Goal: Task Accomplishment & Management: Manage account settings

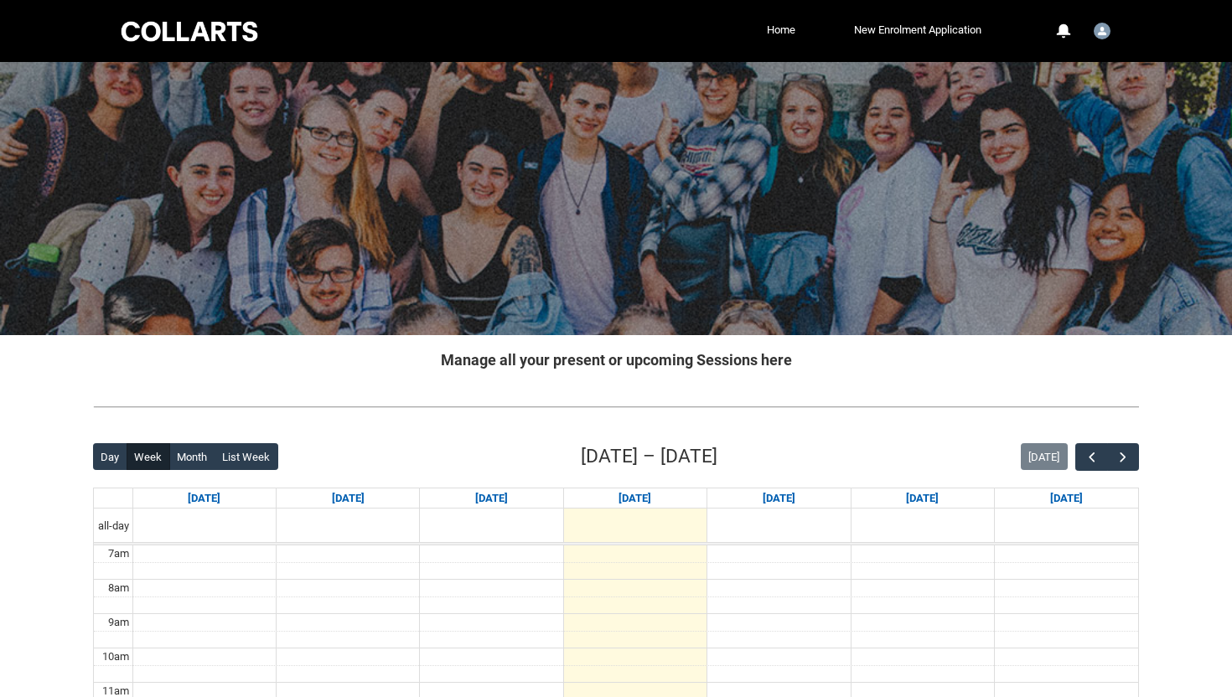
click at [1148, 403] on div at bounding box center [616, 407] width 1073 height 44
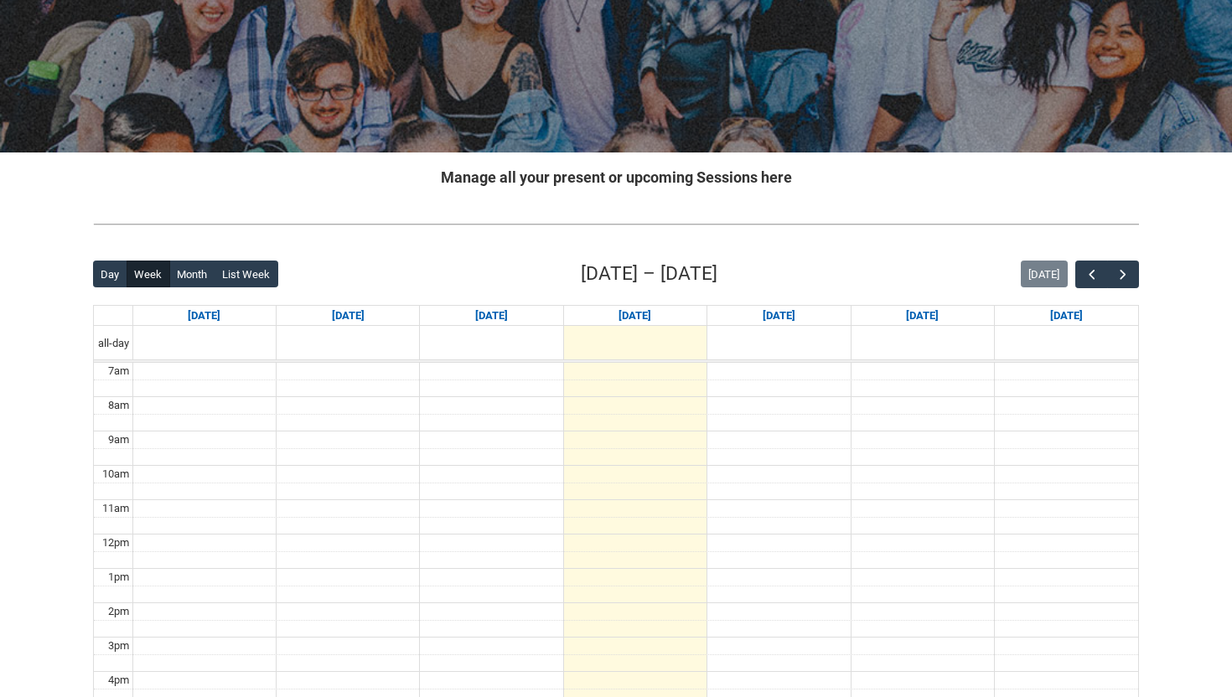
scroll to position [201, 0]
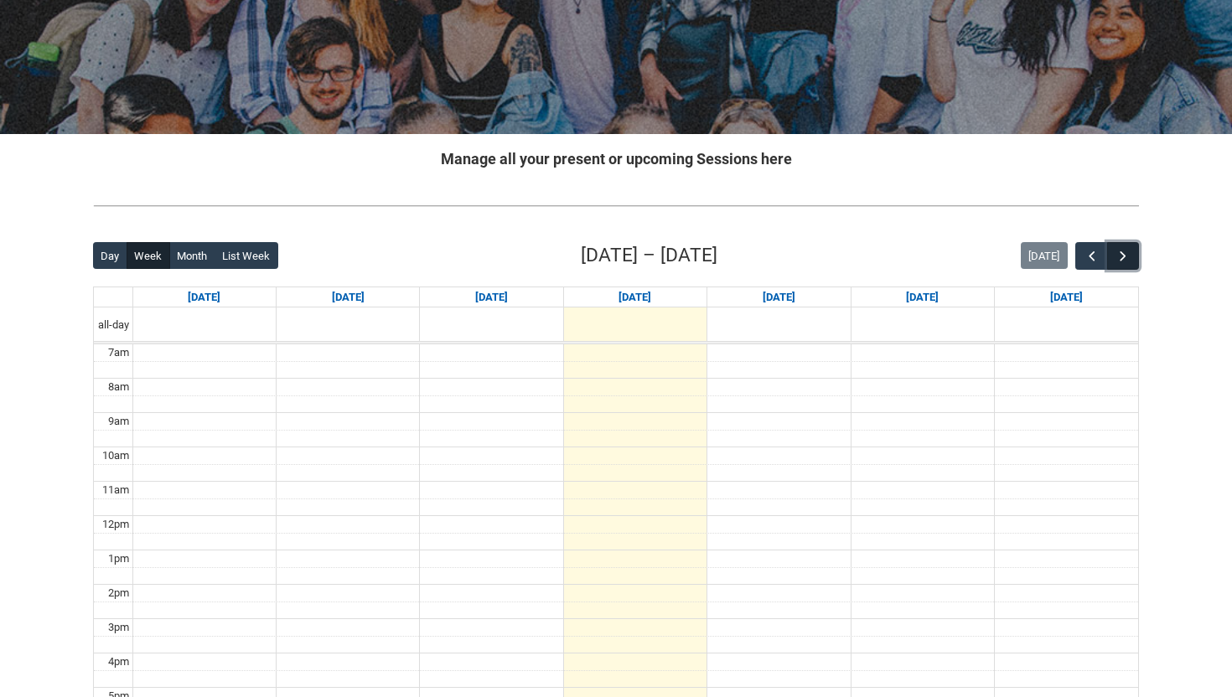
click at [1136, 251] on button "button" at bounding box center [1123, 256] width 32 height 28
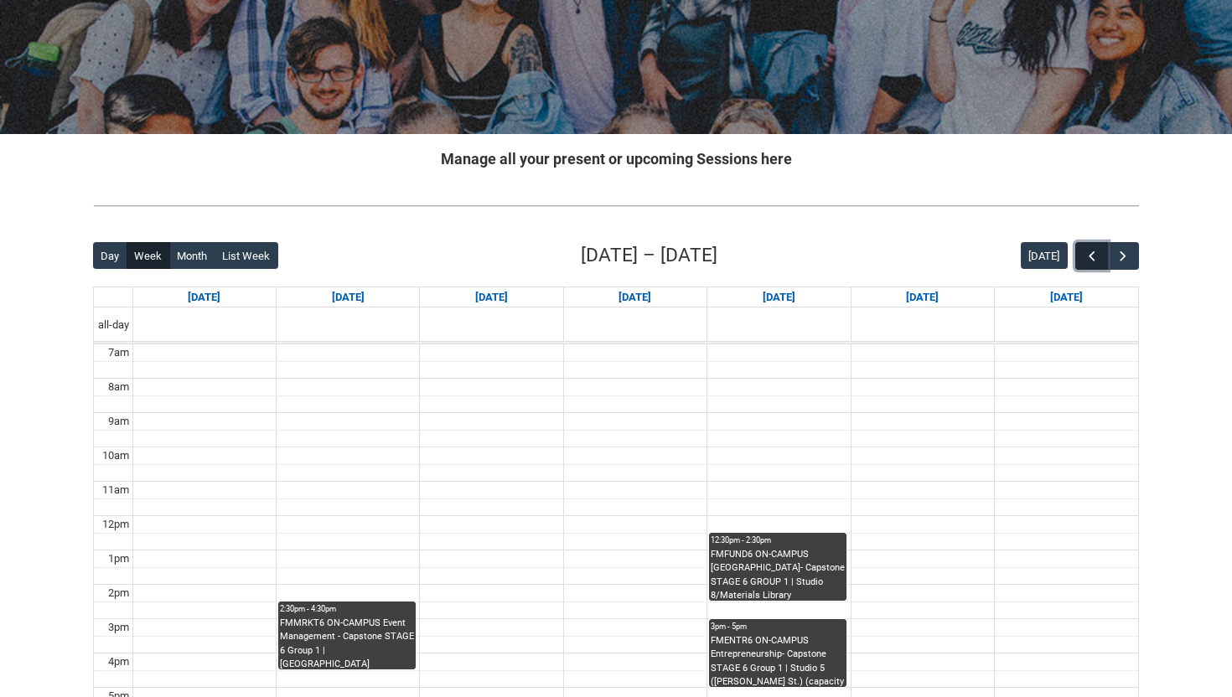
click at [1082, 262] on button "button" at bounding box center [1091, 256] width 32 height 28
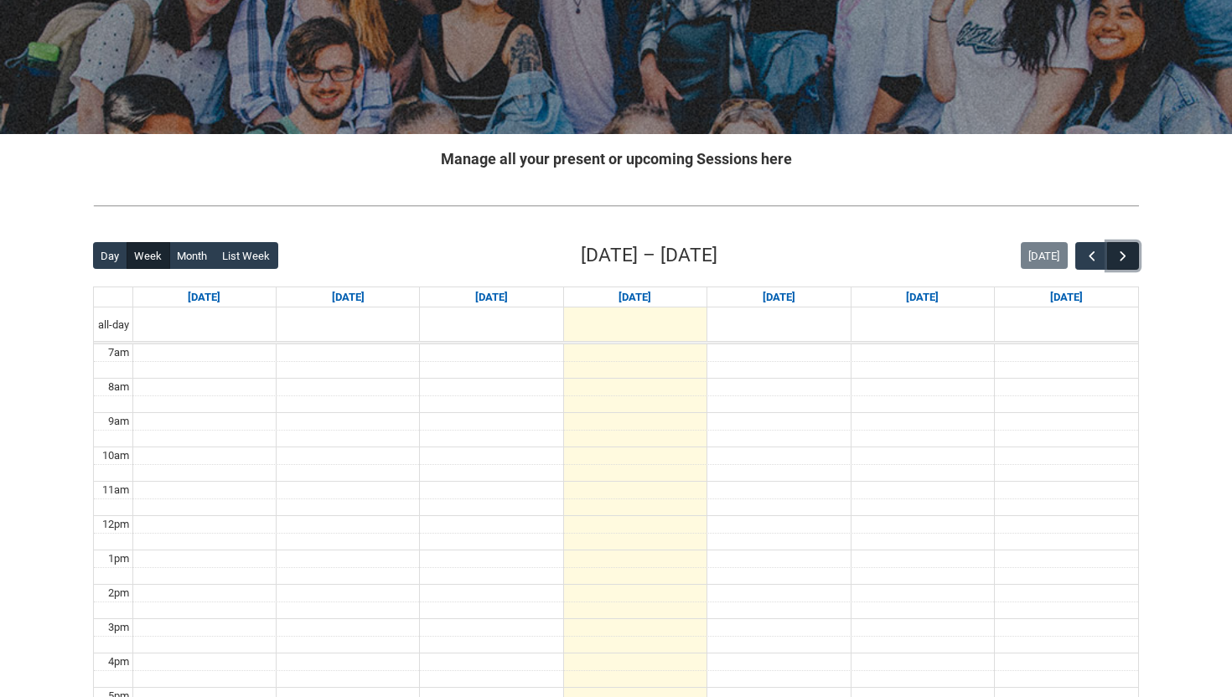
click at [1135, 258] on button "button" at bounding box center [1123, 256] width 32 height 28
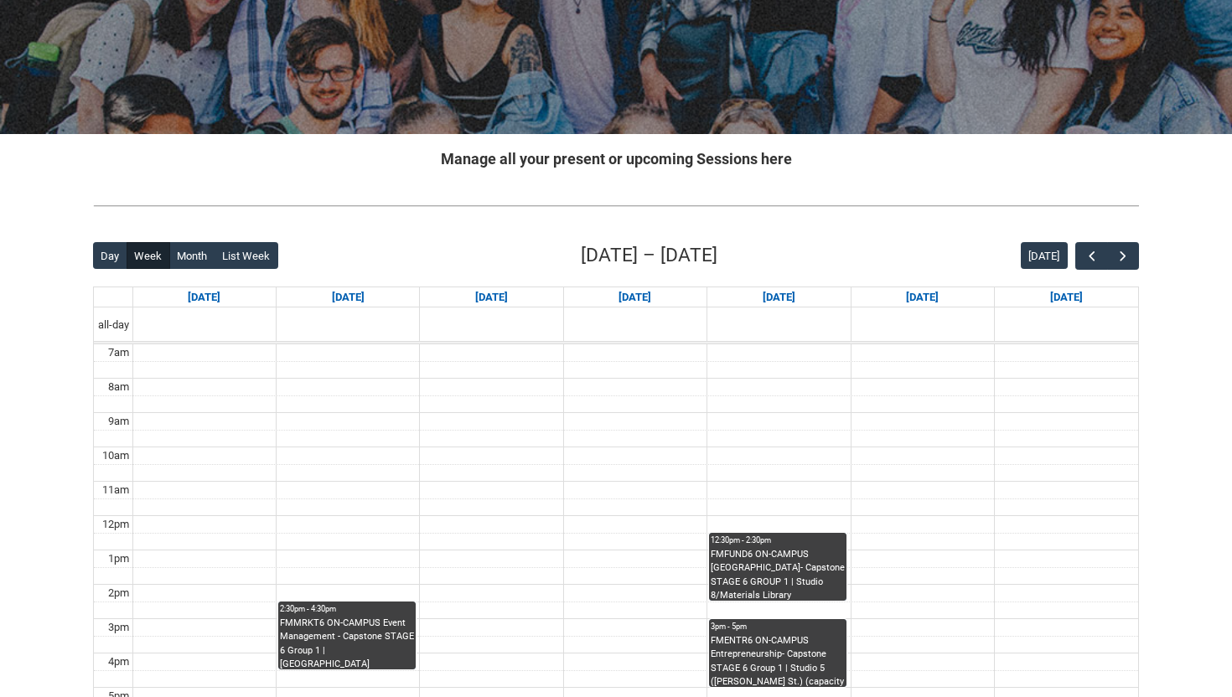
click at [863, 287] on div "[DATE]" at bounding box center [922, 297] width 142 height 20
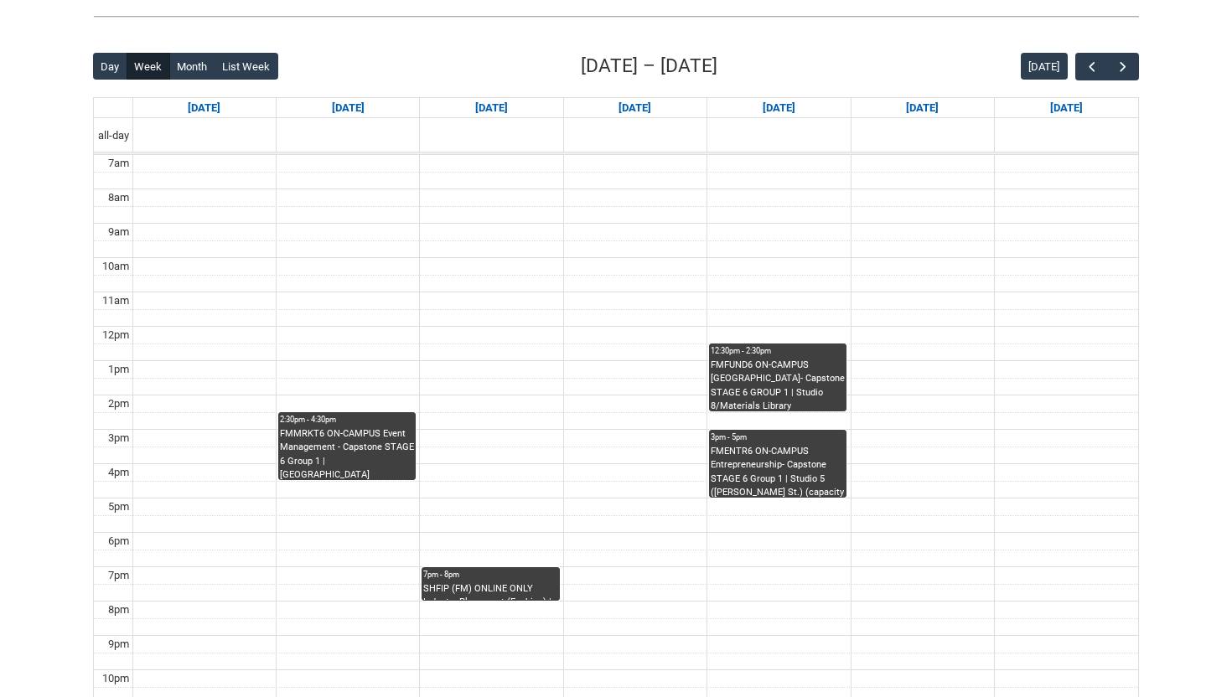
scroll to position [402, 0]
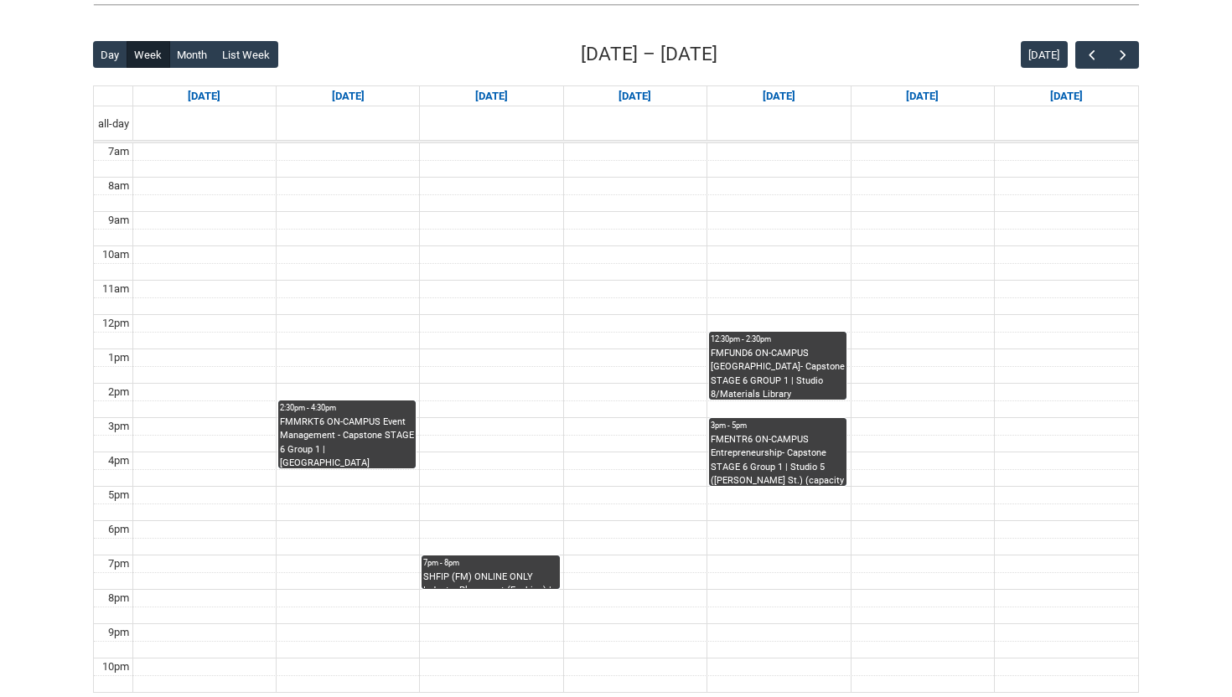
click at [520, 584] on div "SHFIP (FM) ONLINE ONLY Industry Placement (Fashion) | Online | [PERSON_NAME]" at bounding box center [490, 580] width 134 height 18
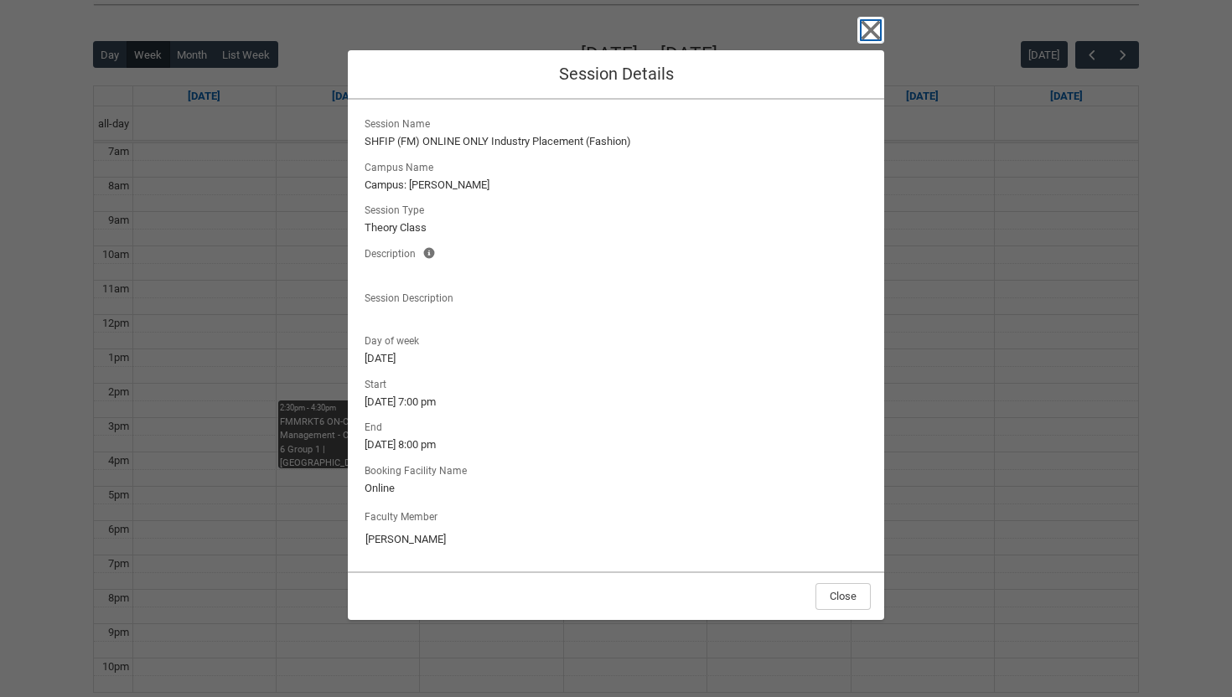
click at [871, 34] on icon "button" at bounding box center [870, 30] width 27 height 27
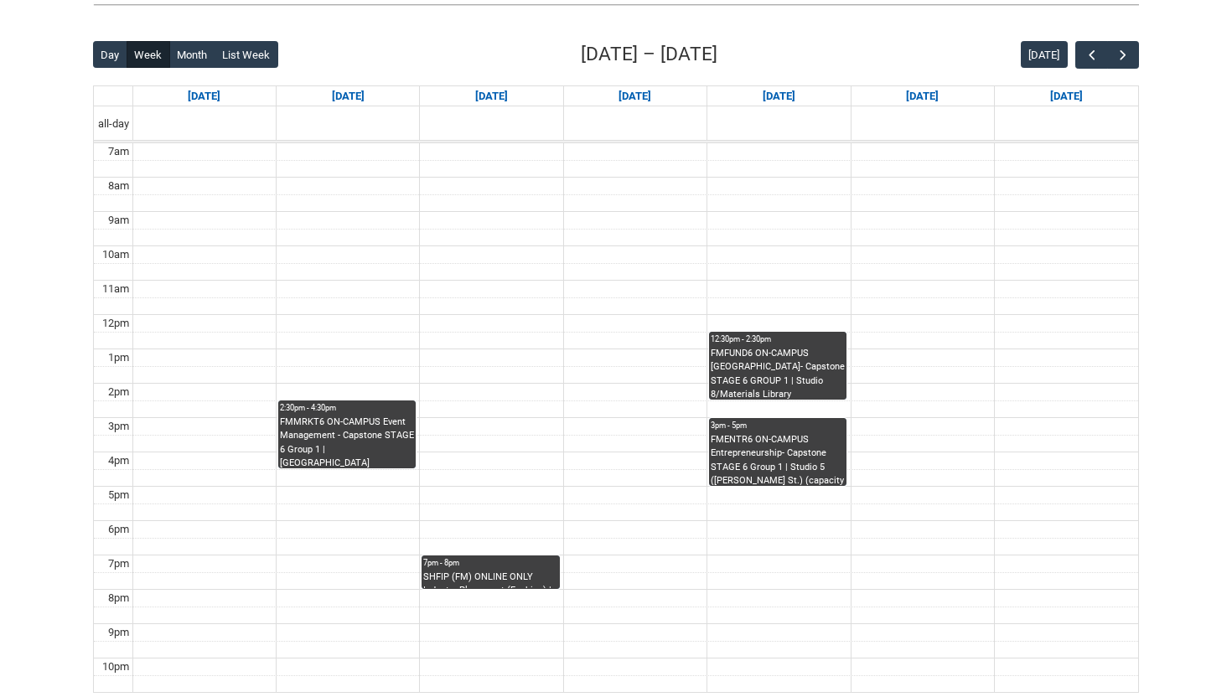
click at [768, 347] on div "FMFUND6 ON-CAMPUS [GEOGRAPHIC_DATA]- Capstone STAGE 6 GROUP 1 | Studio 8/Materi…" at bounding box center [778, 373] width 134 height 53
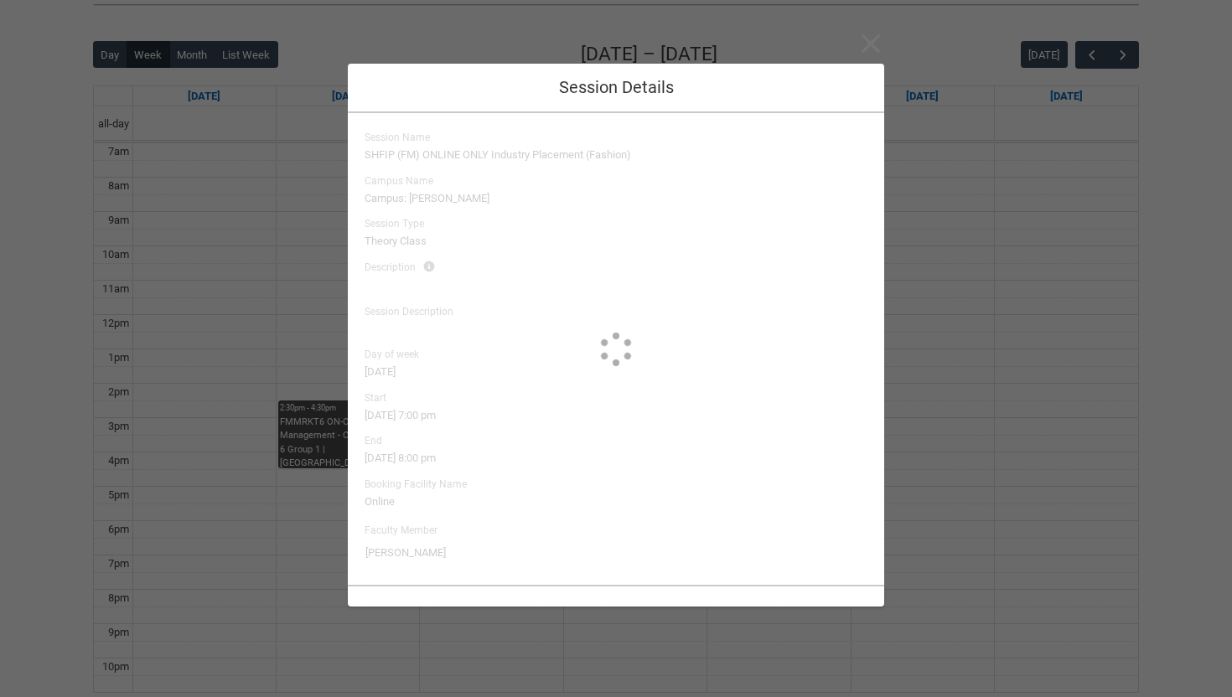
type input "[PERSON_NAME]"
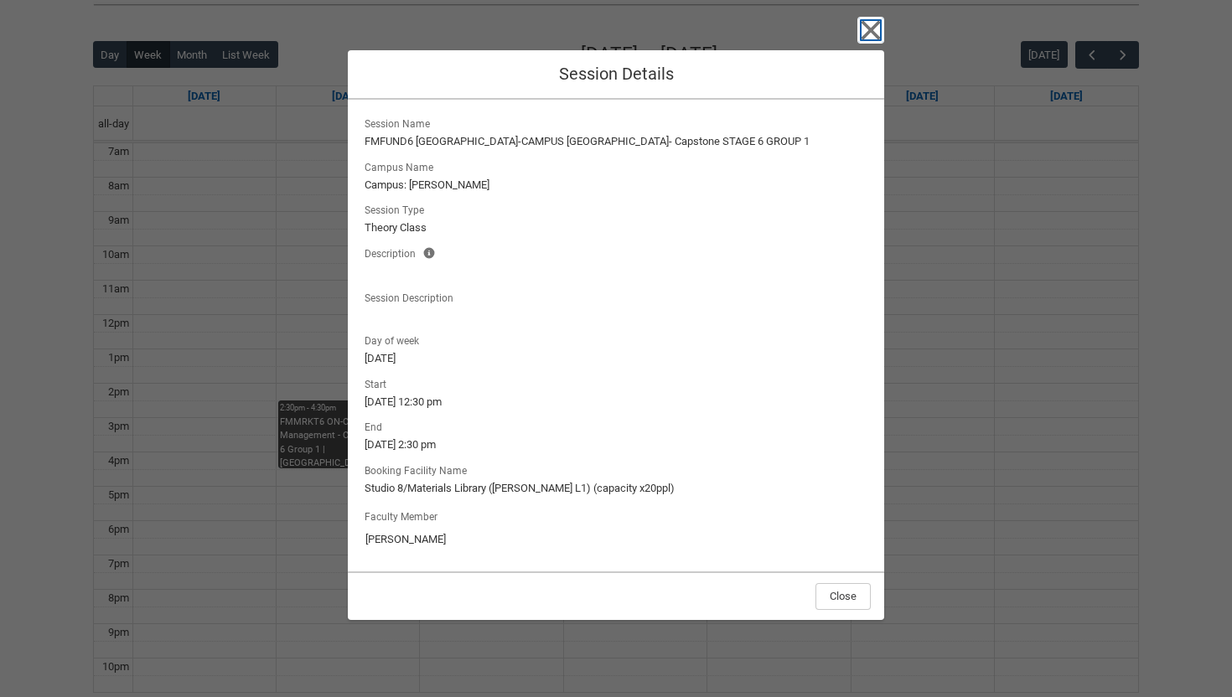
click at [864, 26] on icon "button" at bounding box center [870, 30] width 27 height 27
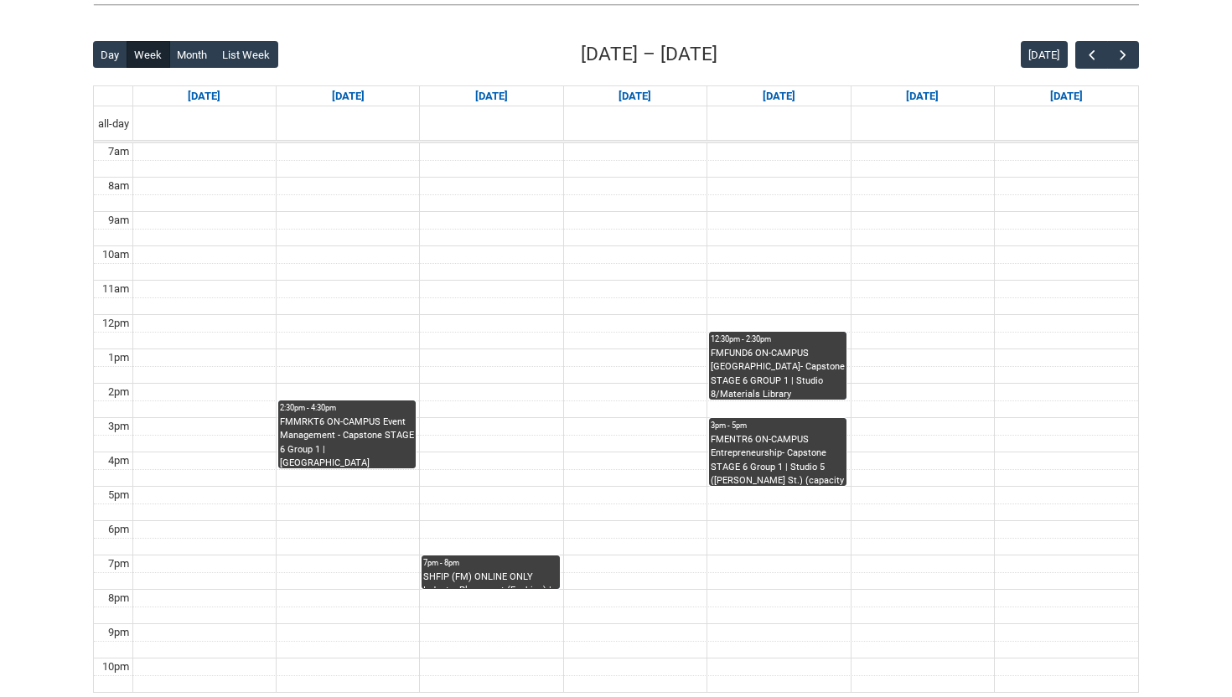
click at [1107, 256] on td at bounding box center [635, 255] width 1006 height 18
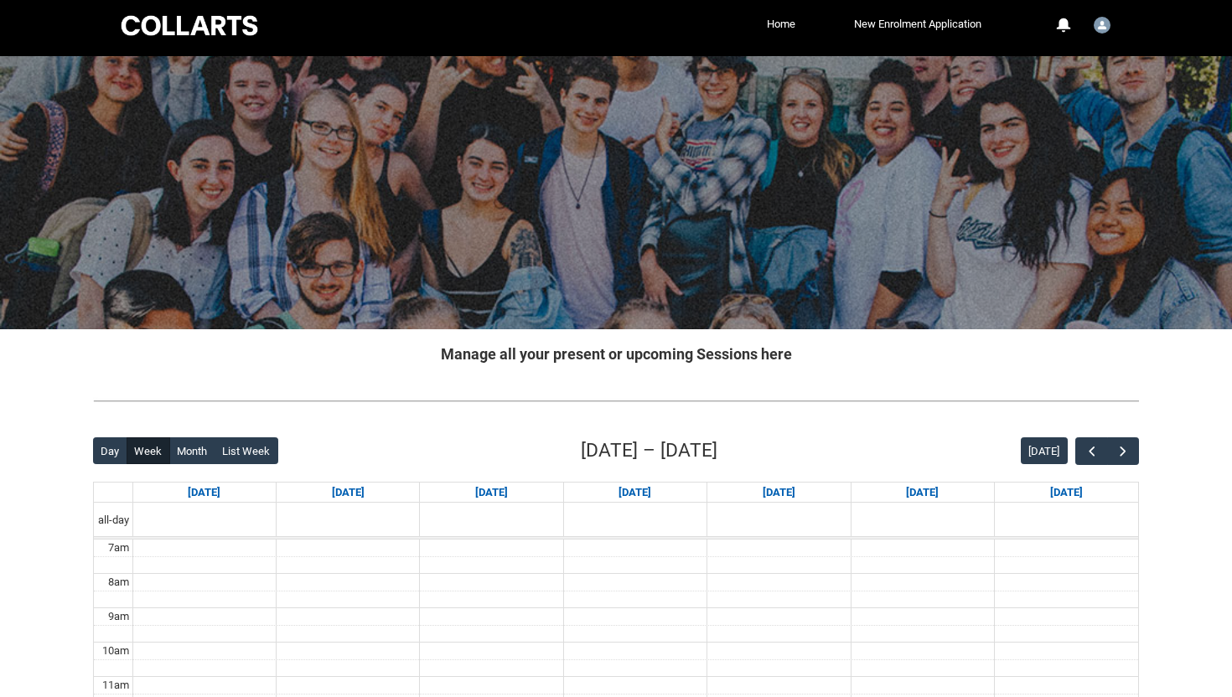
scroll to position [0, 0]
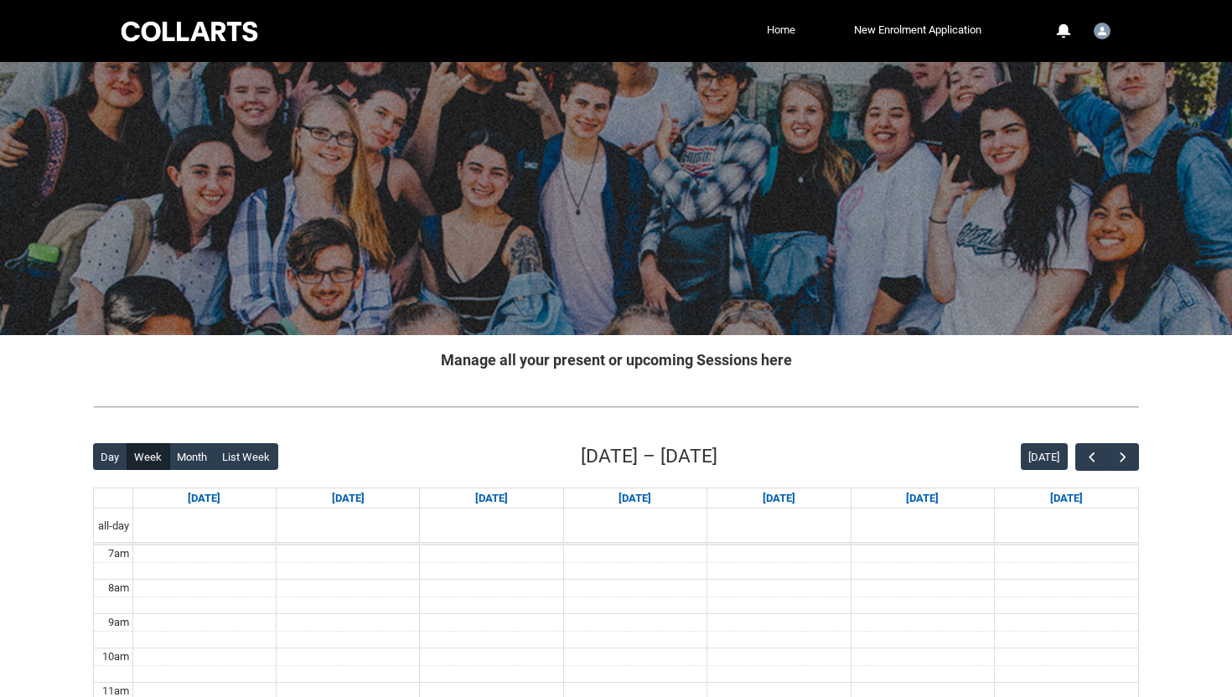
click at [779, 33] on link "Home" at bounding box center [781, 30] width 37 height 25
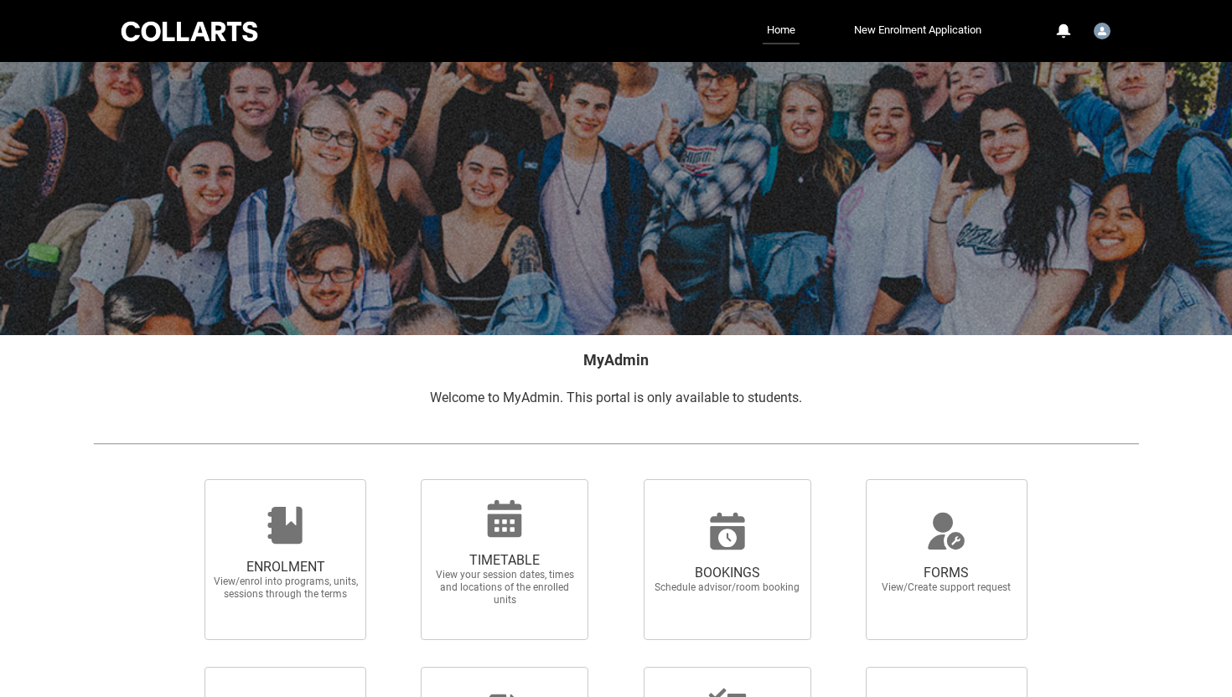
click at [290, 414] on div "MyAdmin Welcome to [GEOGRAPHIC_DATA]. This portal is only available to students." at bounding box center [616, 378] width 1073 height 86
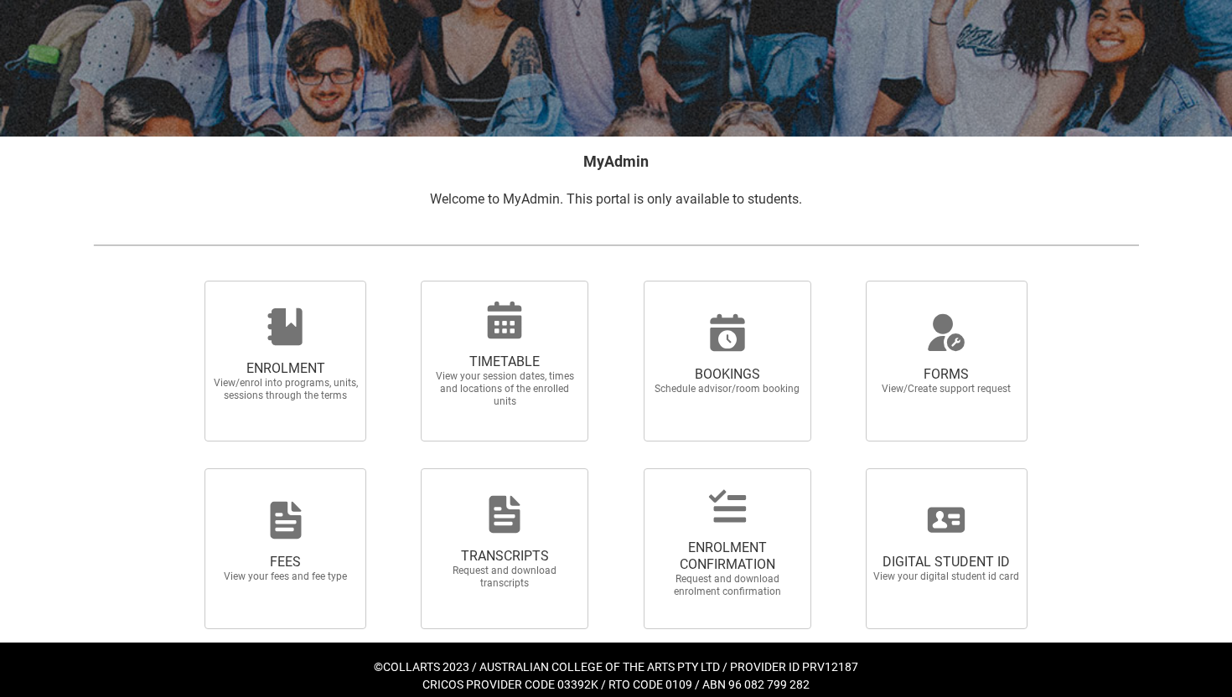
scroll to position [201, 0]
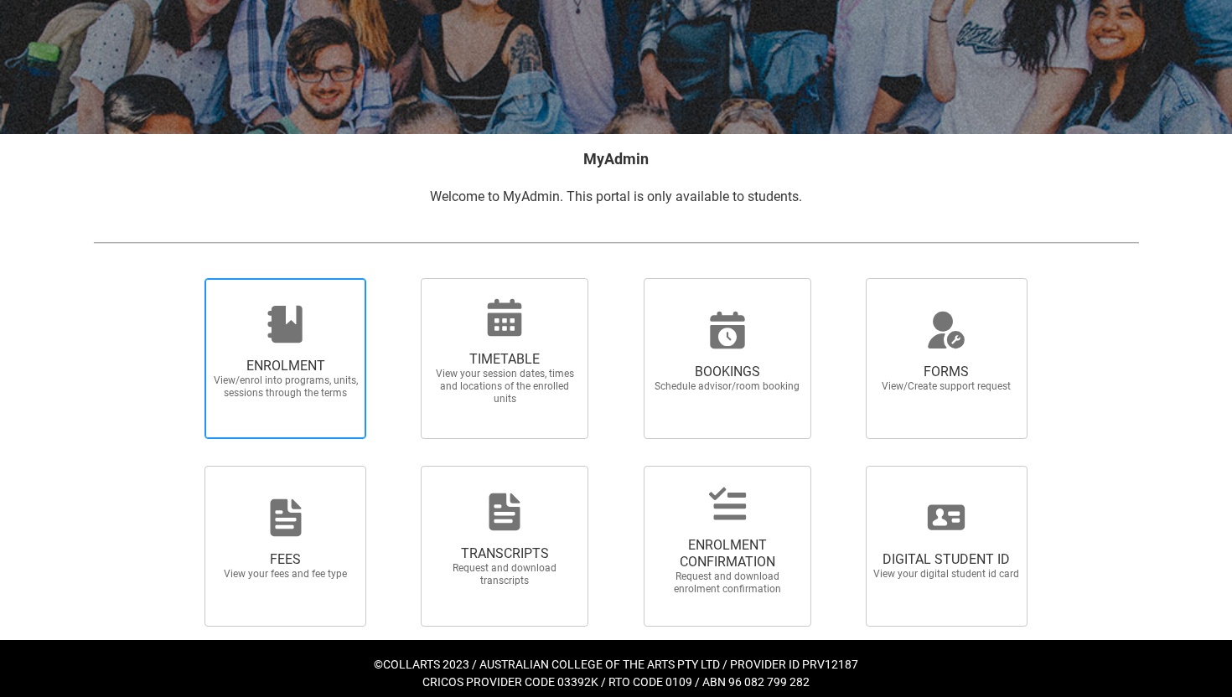
click at [329, 392] on span "View/enrol into programs, units, sessions through the terms" at bounding box center [285, 387] width 147 height 25
click at [184, 278] on input "ENROLMENT View/enrol into programs, units, sessions through the terms" at bounding box center [184, 277] width 1 height 1
radio input "true"
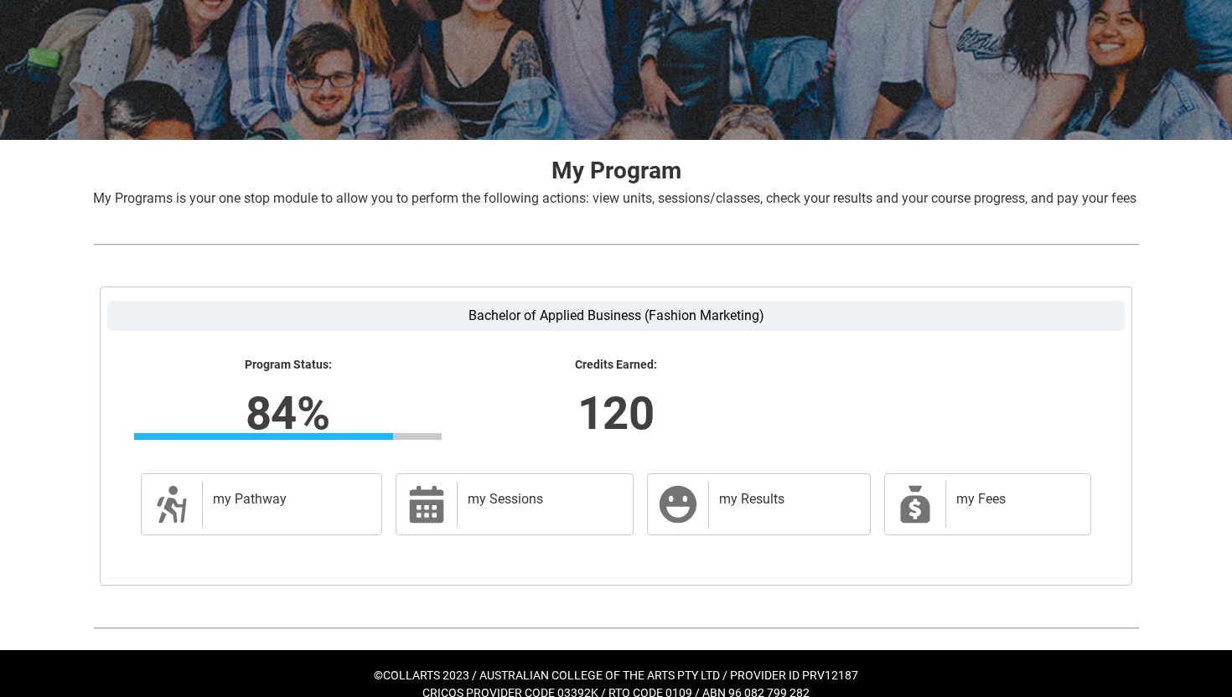
scroll to position [236, 0]
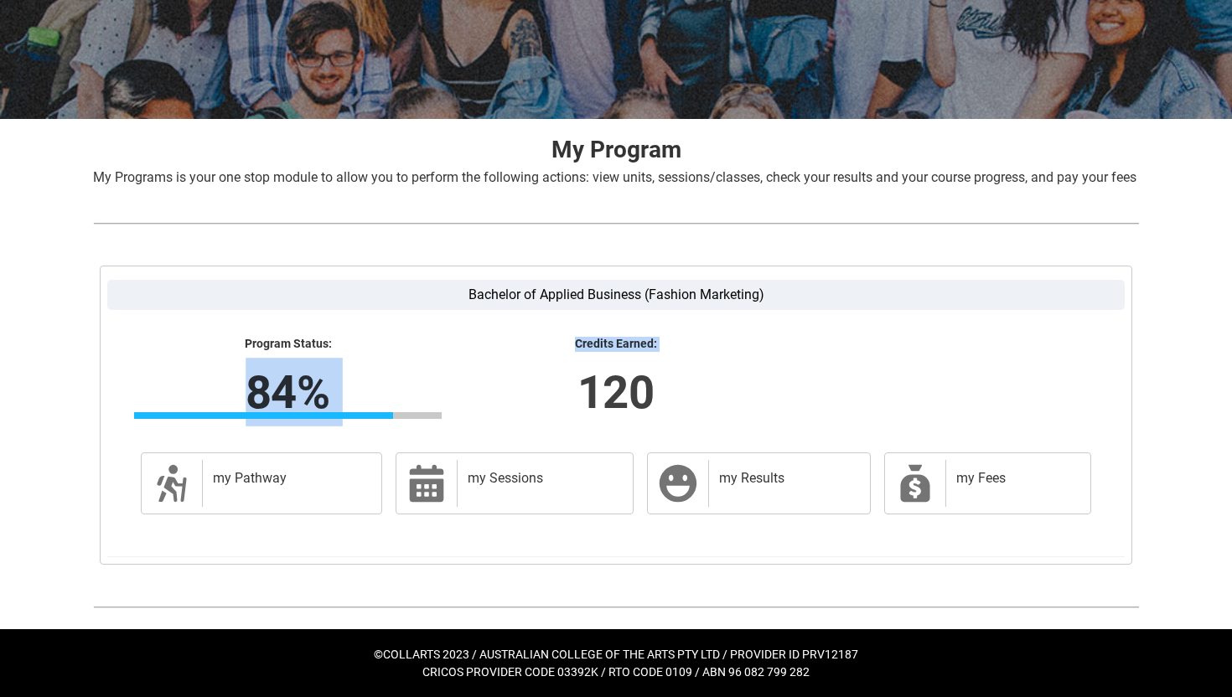
drag, startPoint x: 231, startPoint y: 379, endPoint x: 404, endPoint y: 411, distance: 175.7
click at [404, 412] on div "Program Status: 84% Progress 84% Credits Earned: 120" at bounding box center [616, 385] width 984 height 96
click at [304, 382] on lightning-formatted-number "84%" at bounding box center [287, 392] width 523 height 69
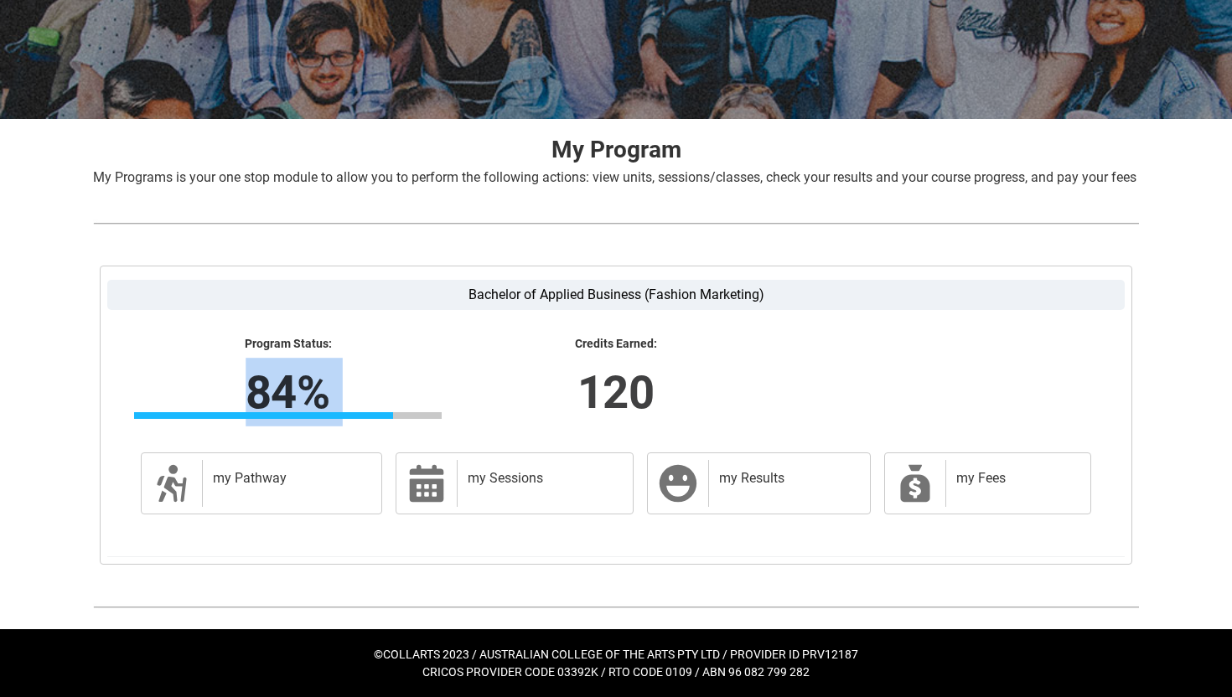
click at [304, 382] on lightning-formatted-number "84%" at bounding box center [287, 392] width 523 height 69
click at [797, 476] on h2 "my Results" at bounding box center [786, 478] width 134 height 17
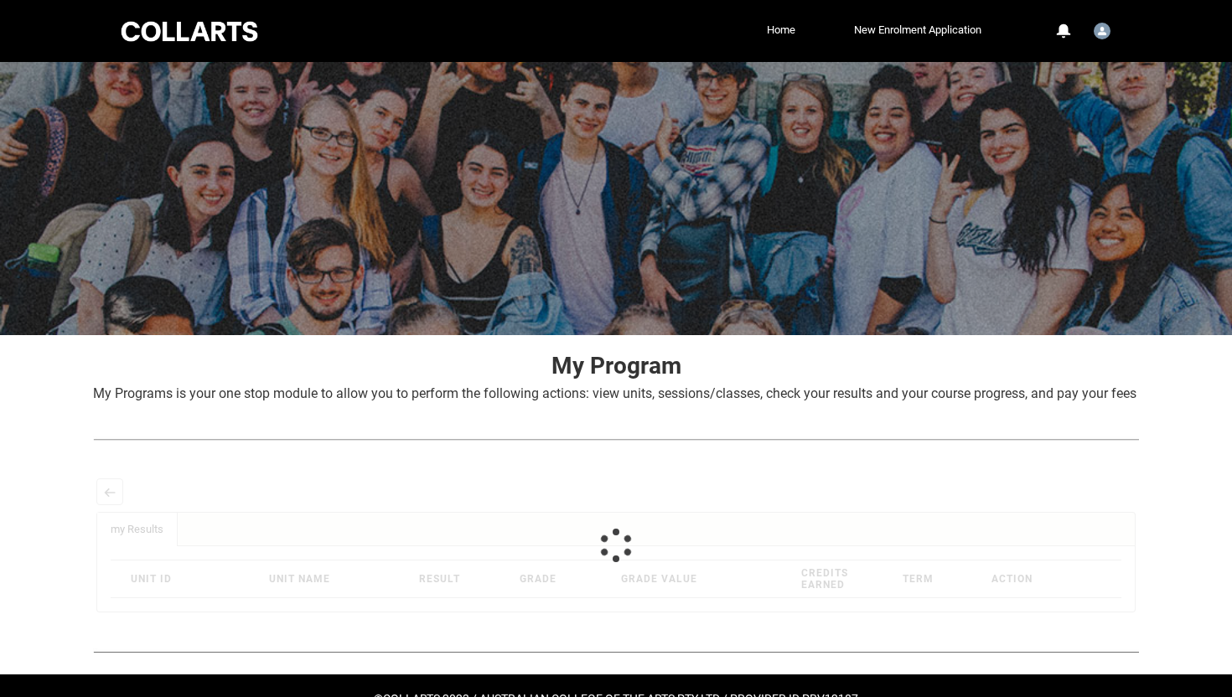
click at [797, 462] on div at bounding box center [616, 439] width 1073 height 44
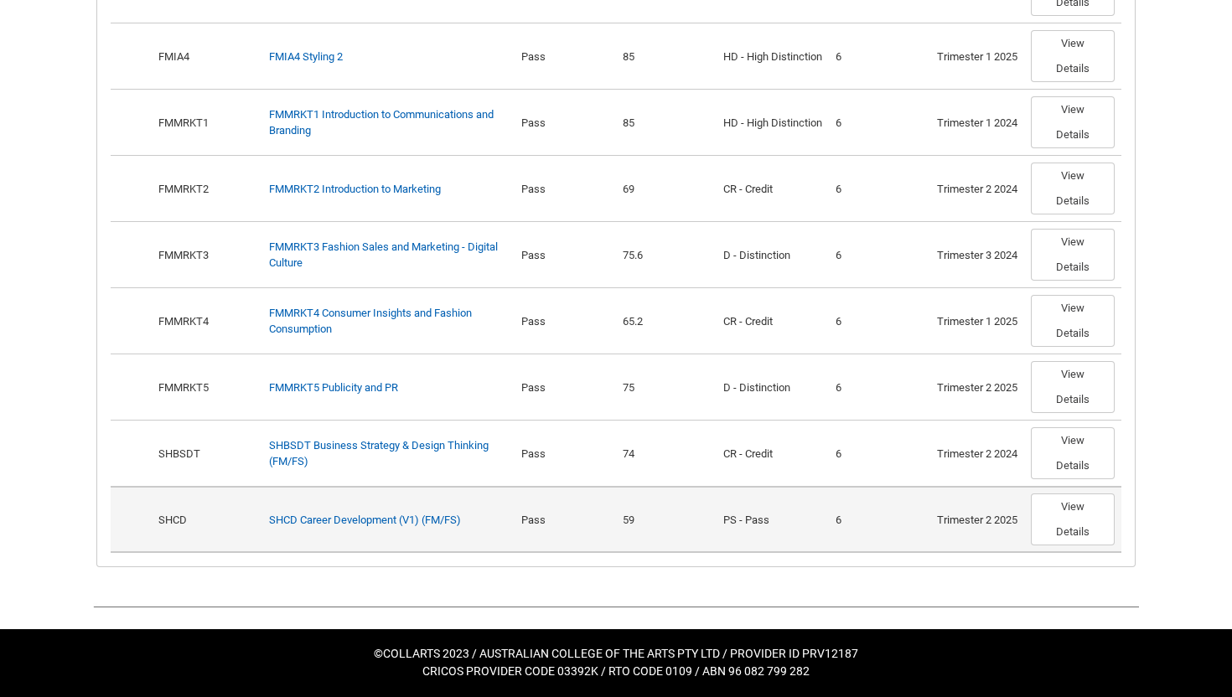
scroll to position [1421, 0]
